Goal: Task Accomplishment & Management: Manage account settings

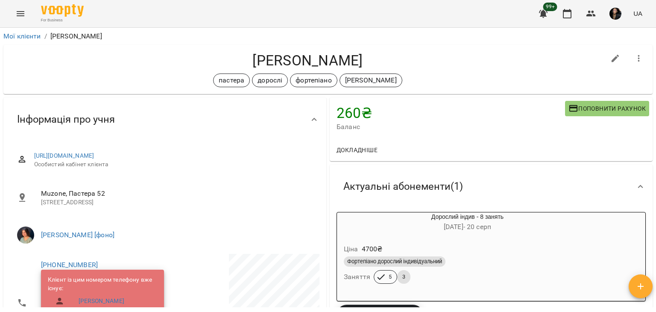
scroll to position [562, 0]
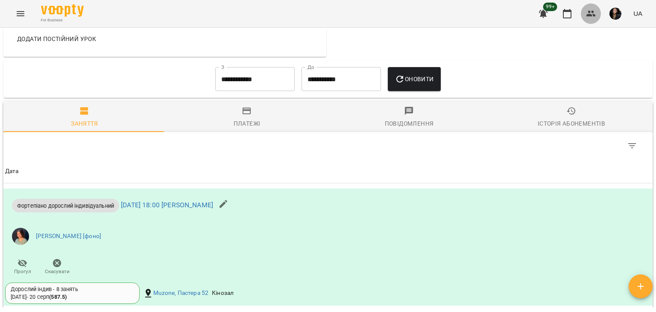
click at [589, 21] on button "button" at bounding box center [590, 13] width 20 height 20
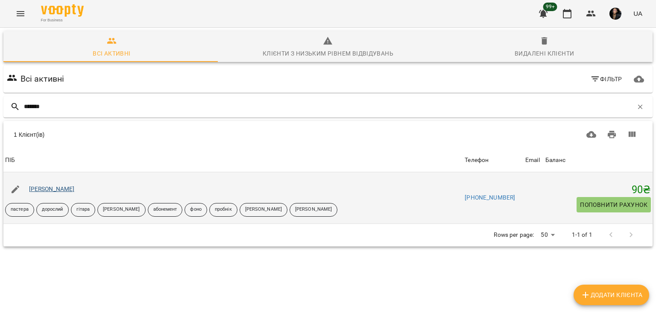
type input "*******"
click at [67, 189] on link "Крицкая Анастасия" at bounding box center [52, 188] width 46 height 7
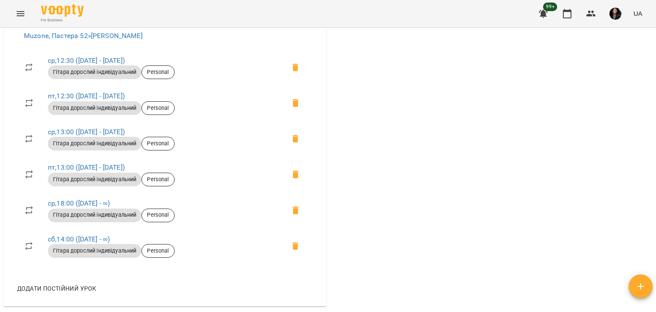
scroll to position [670, 0]
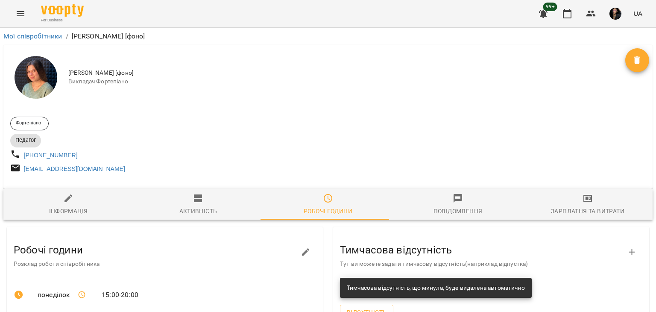
scroll to position [266, 0]
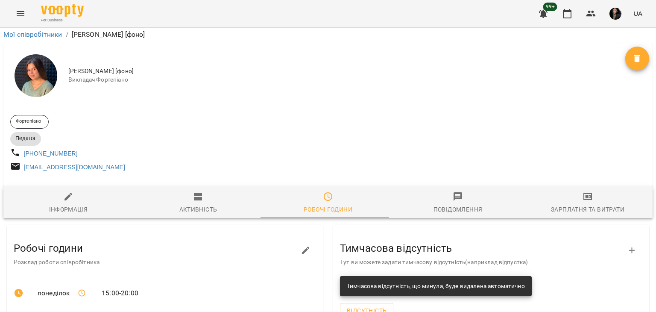
click at [20, 13] on icon "Menu" at bounding box center [21, 13] width 8 height 5
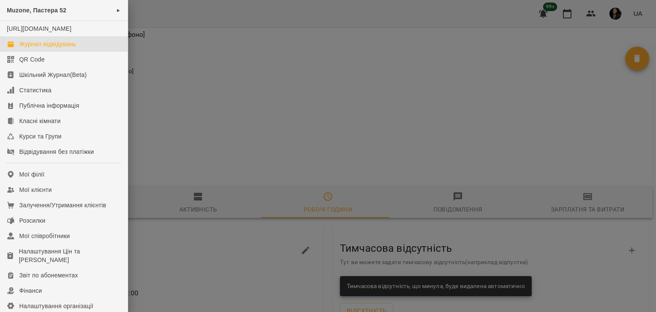
click at [28, 48] on div "Журнал відвідувань" at bounding box center [47, 44] width 57 height 9
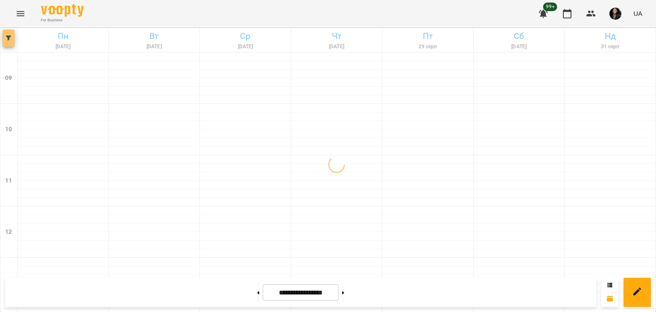
click at [9, 45] on button "button" at bounding box center [9, 37] width 12 height 17
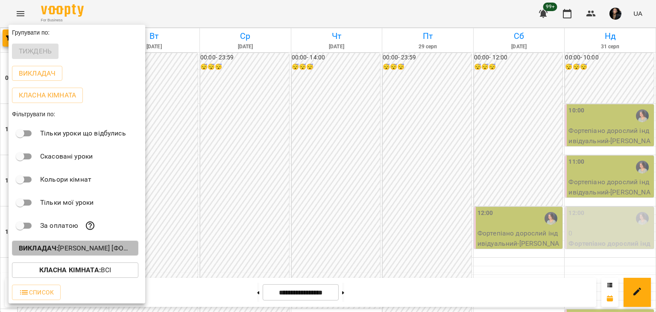
click at [98, 250] on p "Викладач : [PERSON_NAME] [фоно]" at bounding box center [75, 248] width 113 height 10
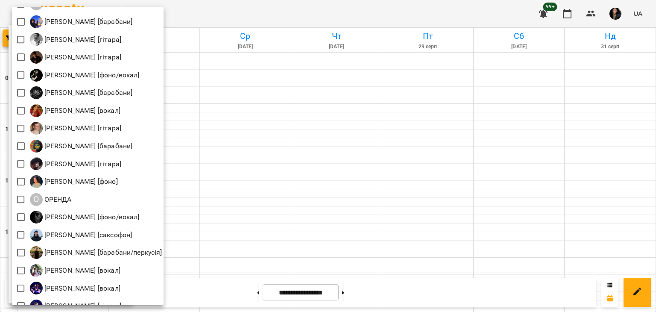
scroll to position [41, 0]
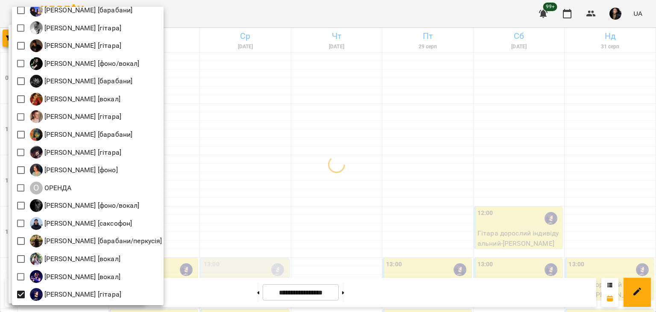
click at [187, 244] on div at bounding box center [328, 156] width 656 height 312
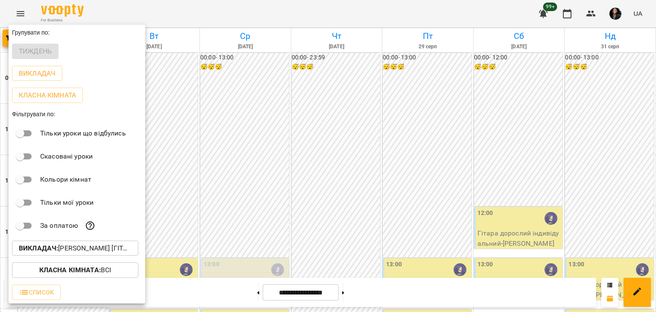
drag, startPoint x: 654, startPoint y: 48, endPoint x: 655, endPoint y: 84, distance: 35.9
click at [655, 84] on div at bounding box center [328, 156] width 656 height 312
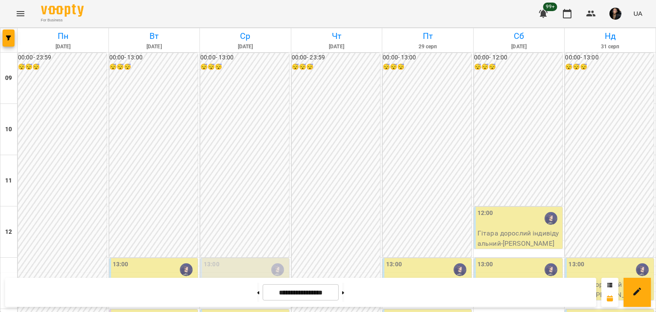
click at [655, 84] on div "Групувати по: Тиждень Викладач Класна кімната Фільтрувати по: Тільки уроки що в…" at bounding box center [328, 156] width 656 height 312
drag, startPoint x: 655, startPoint y: 84, endPoint x: 655, endPoint y: 114, distance: 29.5
click at [344, 294] on button at bounding box center [343, 292] width 2 height 19
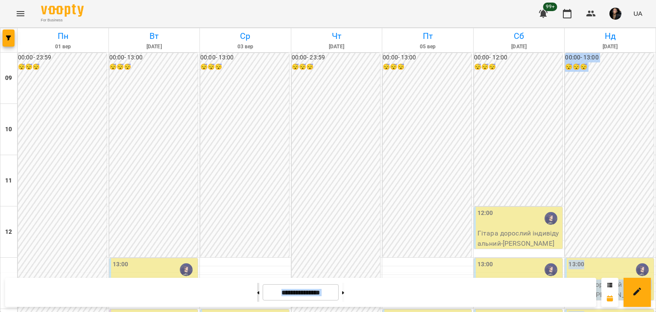
click at [257, 291] on button at bounding box center [258, 292] width 2 height 19
type input "**********"
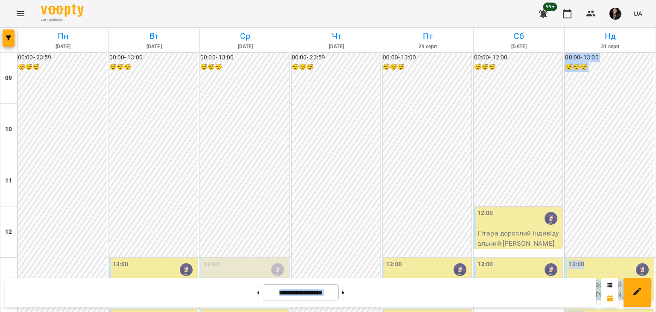
scroll to position [105, 0]
click at [244, 279] on p "0" at bounding box center [246, 284] width 84 height 10
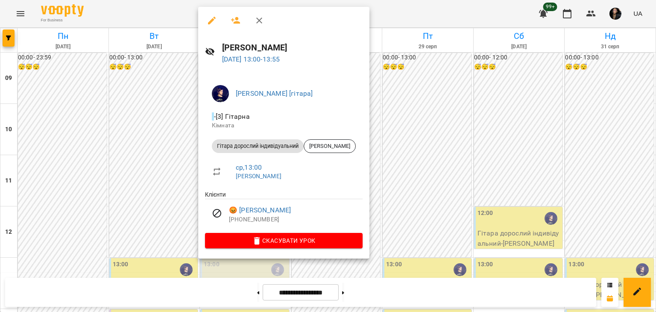
click at [424, 118] on div at bounding box center [328, 156] width 656 height 312
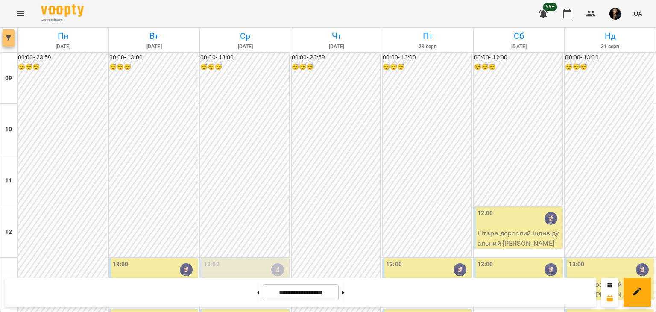
click at [12, 41] on button "button" at bounding box center [9, 37] width 12 height 17
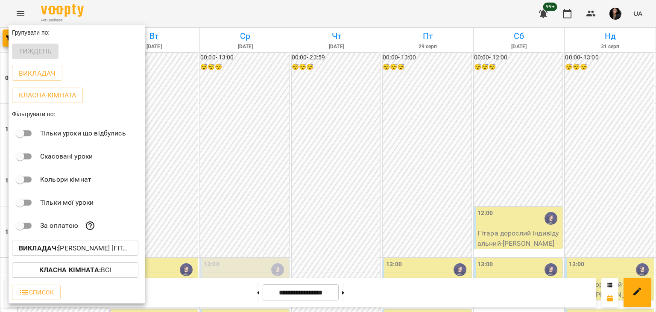
click at [62, 255] on button "Викладач : [PERSON_NAME] [гітара]" at bounding box center [75, 247] width 126 height 15
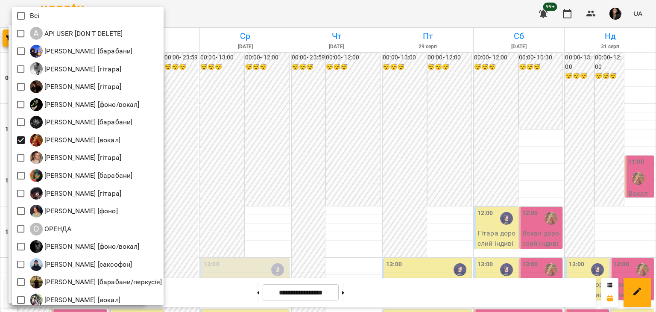
scroll to position [41, 0]
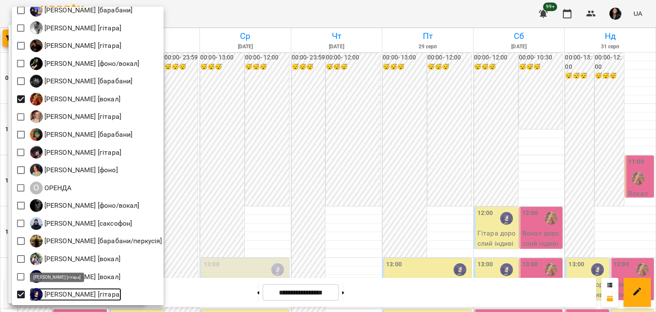
click at [77, 293] on p "[PERSON_NAME] [гітара]" at bounding box center [82, 294] width 79 height 10
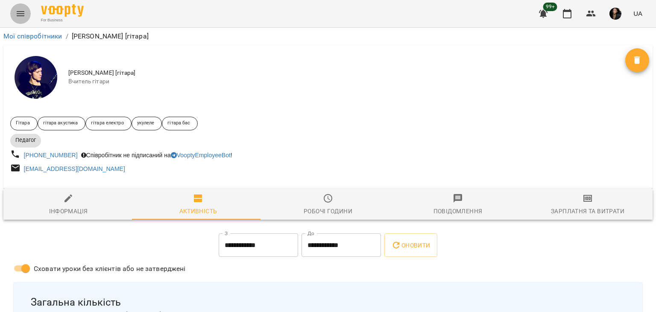
click at [20, 11] on icon "Menu" at bounding box center [21, 13] width 8 height 5
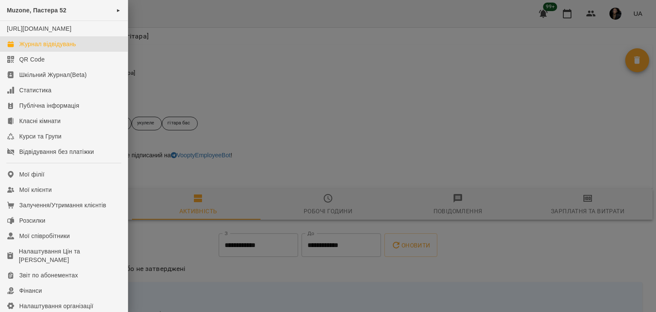
click at [33, 48] on div "Журнал відвідувань" at bounding box center [47, 44] width 57 height 9
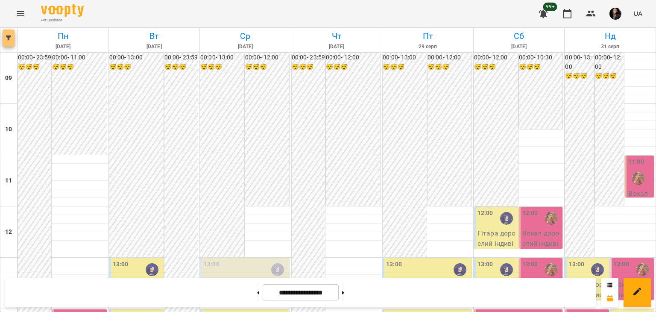
click at [10, 40] on icon "button" at bounding box center [8, 37] width 5 height 5
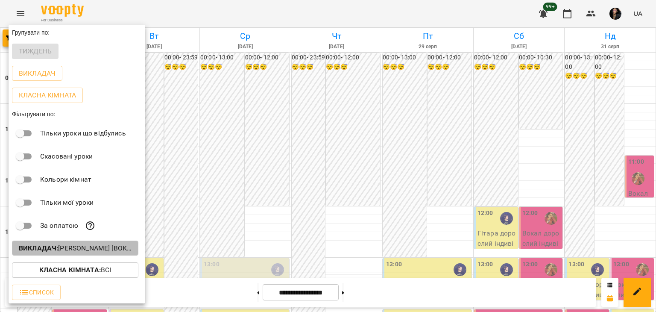
click at [76, 245] on p "Викладач : [PERSON_NAME] [вокал],[PERSON_NAME] [гітара]" at bounding box center [75, 248] width 113 height 10
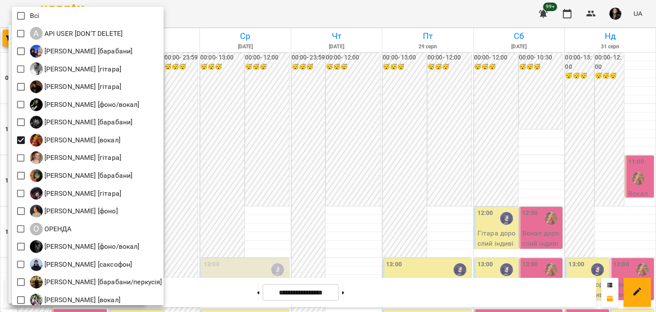
scroll to position [41, 0]
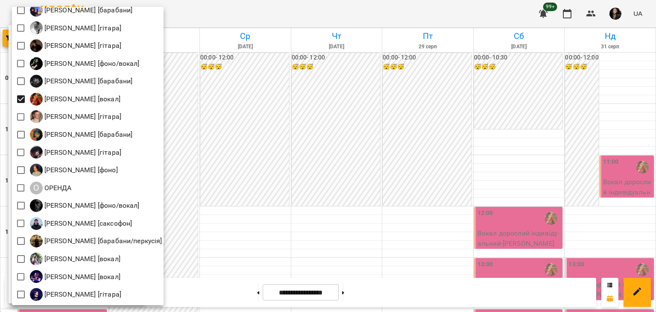
drag, startPoint x: 654, startPoint y: 46, endPoint x: 655, endPoint y: 93, distance: 47.0
click at [655, 93] on div at bounding box center [328, 156] width 656 height 312
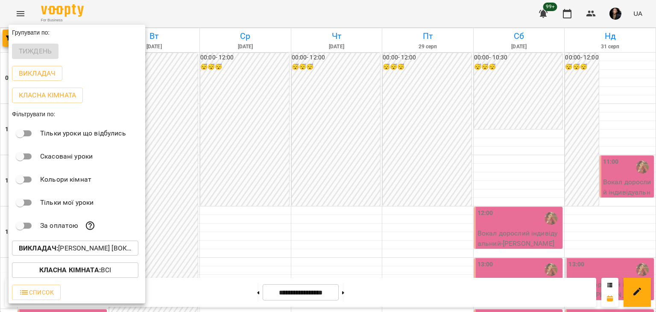
drag, startPoint x: 653, startPoint y: 86, endPoint x: 655, endPoint y: 118, distance: 32.1
click at [655, 118] on div at bounding box center [328, 156] width 656 height 312
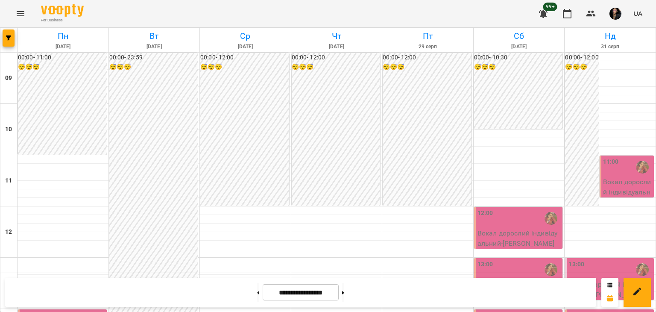
scroll to position [146, 0]
